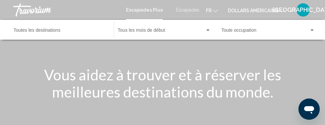
click at [49, 25] on div "Destination Toutes les destinations" at bounding box center [60, 30] width 93 height 18
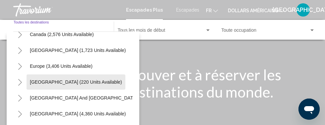
scroll to position [53, 0]
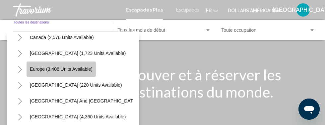
click at [81, 63] on button "Europe (3,406 units available)" at bounding box center [61, 69] width 69 height 15
type input "**********"
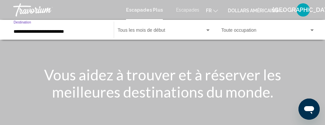
click at [205, 30] on div "Widget de recherche" at bounding box center [208, 30] width 6 height 5
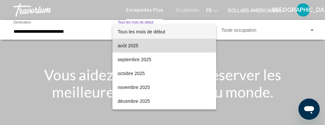
click at [134, 44] on font "août 2025" at bounding box center [128, 45] width 21 height 5
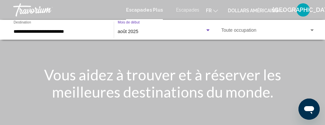
click at [313, 30] on div "Widget de recherche" at bounding box center [311, 30] width 3 height 2
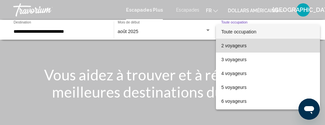
click at [235, 48] on font "2 voyageurs" at bounding box center [233, 45] width 25 height 5
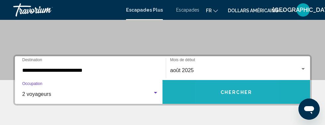
scroll to position [116, 0]
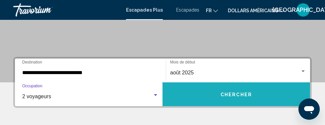
click at [238, 98] on button "Chercher" at bounding box center [235, 95] width 147 height 24
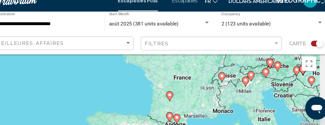
scroll to position [8, 0]
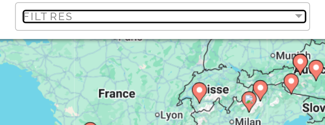
click at [271, 49] on div "Filter" at bounding box center [271, 50] width 3 height 2
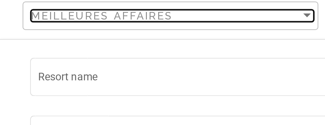
click at [136, 49] on div "Sort by" at bounding box center [135, 49] width 3 height 2
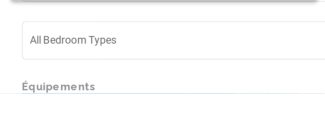
scroll to position [9, 0]
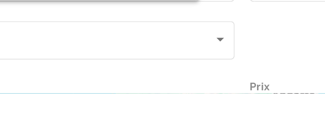
click at [152, 102] on div at bounding box center [162, 62] width 325 height 125
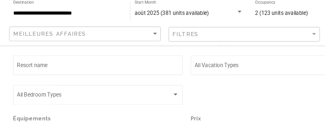
scroll to position [8, 0]
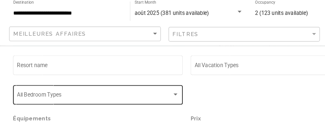
click at [150, 102] on div "Search widget" at bounding box center [153, 101] width 6 height 5
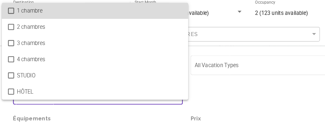
scroll to position [8, 0]
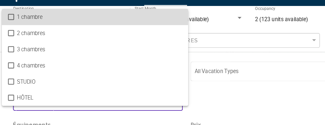
click at [9, 36] on mat-option "1 chambre" at bounding box center [84, 30] width 160 height 14
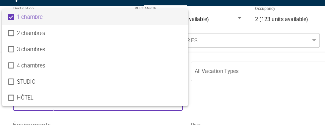
click at [224, 111] on div at bounding box center [162, 62] width 325 height 125
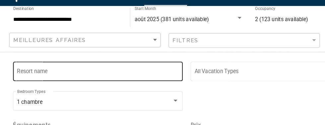
click at [105, 76] on input "Resort name" at bounding box center [86, 77] width 139 height 5
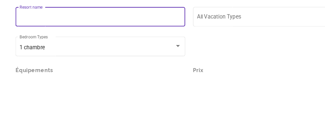
scroll to position [30, 0]
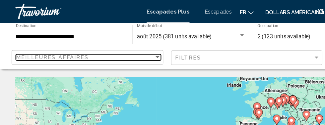
click at [131, 47] on div "Meilleures affaires" at bounding box center [73, 49] width 119 height 5
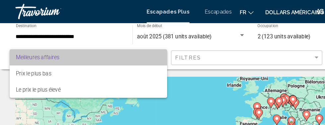
click at [124, 48] on span "Meilleures affaires" at bounding box center [76, 49] width 125 height 14
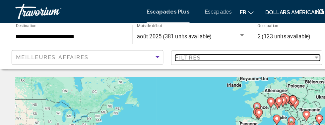
click at [272, 50] on div "Filtre" at bounding box center [271, 50] width 3 height 2
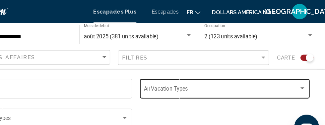
click at [304, 78] on div "Widget de recherche" at bounding box center [305, 76] width 6 height 5
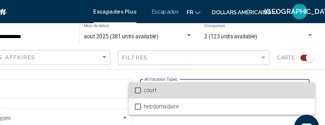
click at [168, 80] on mat-option "court" at bounding box center [236, 78] width 160 height 14
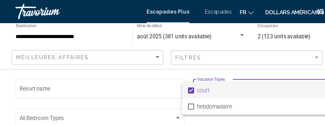
click at [123, 75] on div at bounding box center [162, 62] width 325 height 125
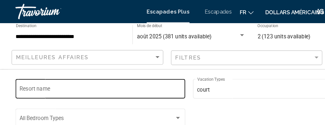
click at [37, 78] on input "Resort name" at bounding box center [86, 77] width 139 height 5
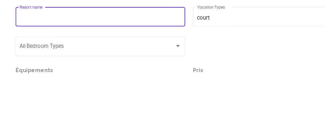
type input "*"
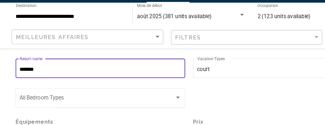
scroll to position [26, 0]
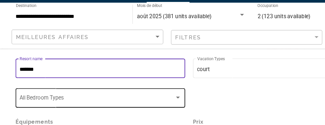
type input "******"
click at [148, 104] on span "Widget de recherche" at bounding box center [83, 102] width 133 height 5
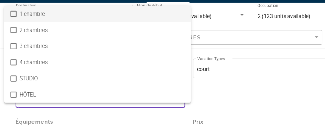
click at [13, 28] on mat-pseudo-checkbox at bounding box center [11, 29] width 5 height 5
click at [251, 105] on div at bounding box center [162, 62] width 325 height 125
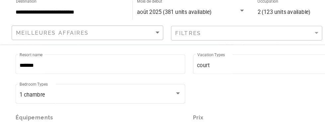
scroll to position [85, 0]
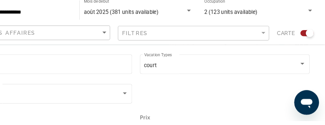
click at [305, 50] on div "Widget de recherche" at bounding box center [309, 49] width 11 height 5
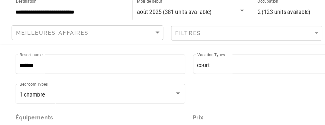
scroll to position [138, 0]
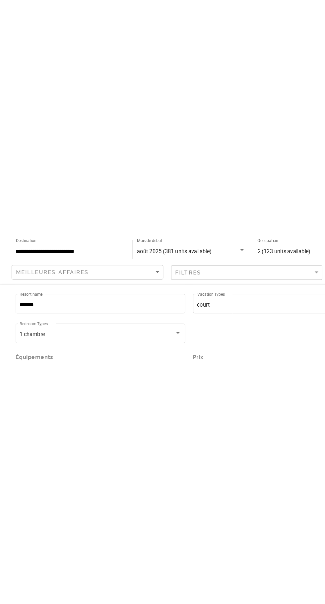
scroll to position [122, 0]
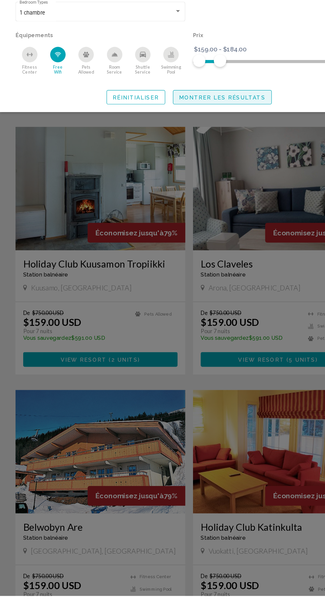
click at [211, 125] on span "Montrer les résultats" at bounding box center [191, 175] width 74 height 5
